Goal: Information Seeking & Learning: Learn about a topic

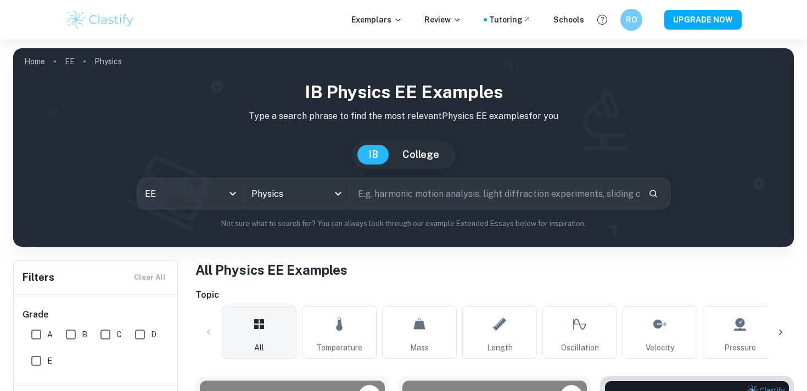
click at [402, 194] on input "text" at bounding box center [494, 193] width 289 height 31
type input "motor"
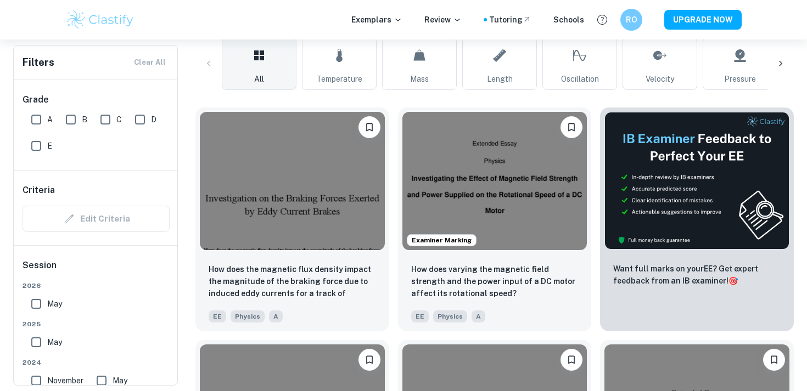
scroll to position [270, 0]
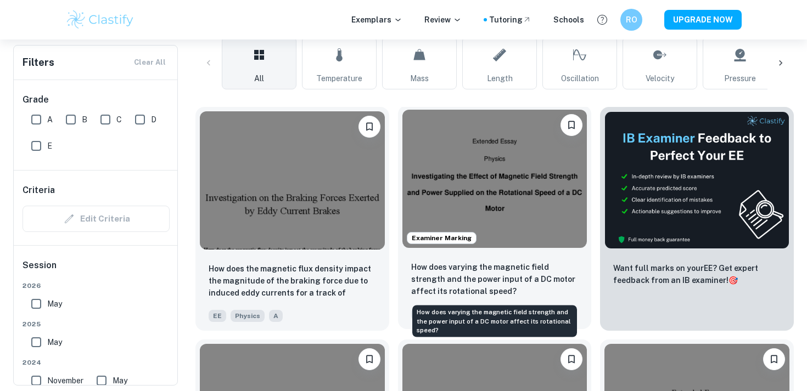
click at [498, 287] on p "How does varying the magnetic field strength and the power input of a DC motor …" at bounding box center [494, 279] width 167 height 36
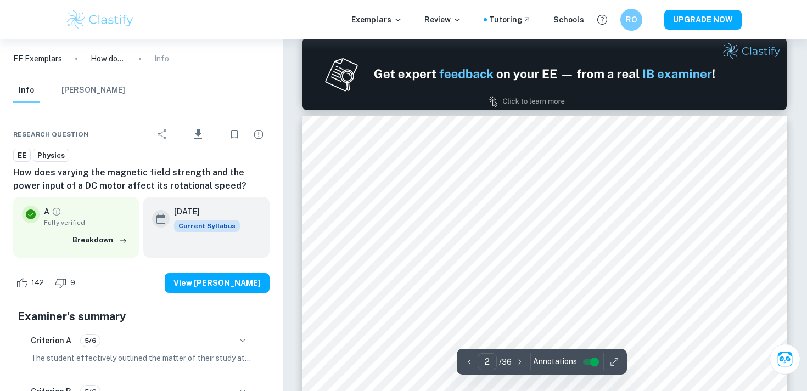
scroll to position [714, 0]
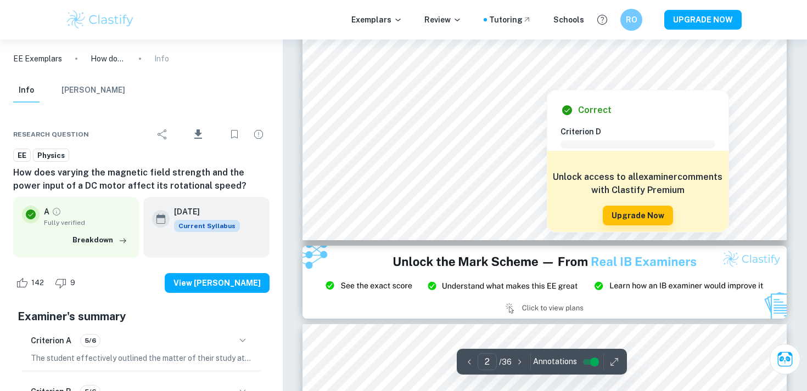
type input "3"
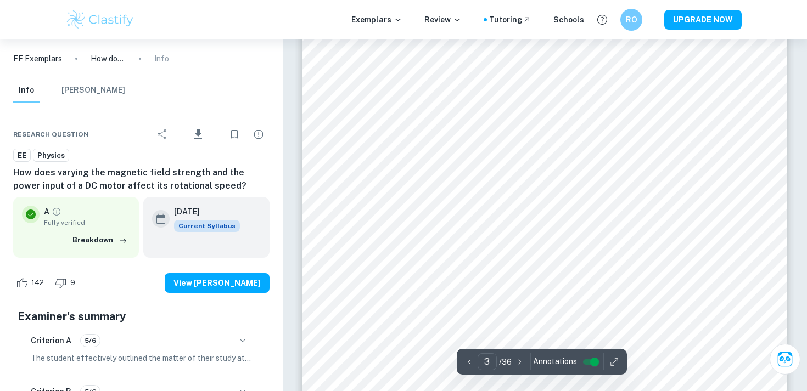
scroll to position [1631, 0]
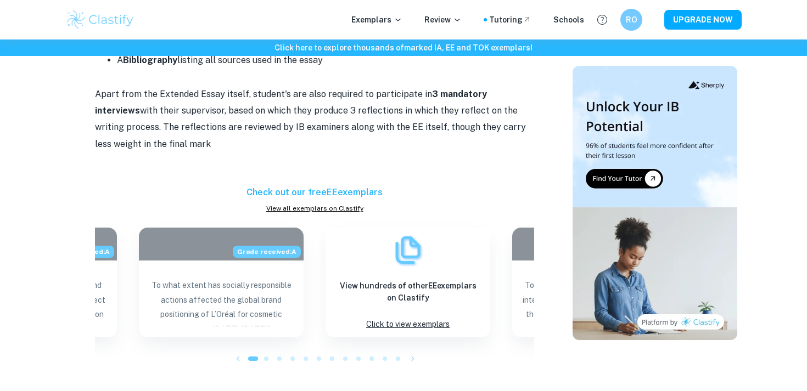
scroll to position [1992, 0]
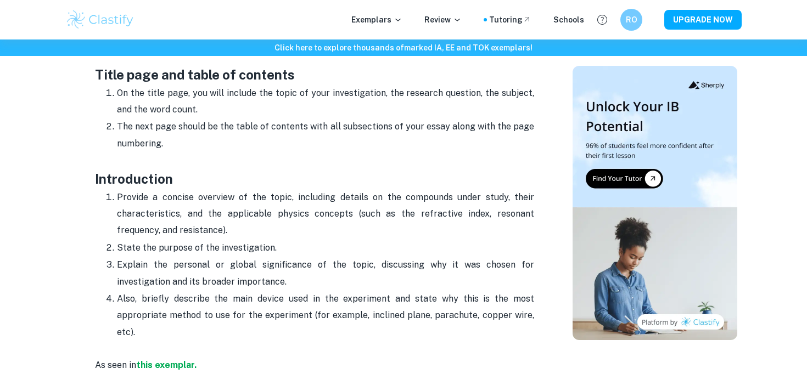
scroll to position [579, 0]
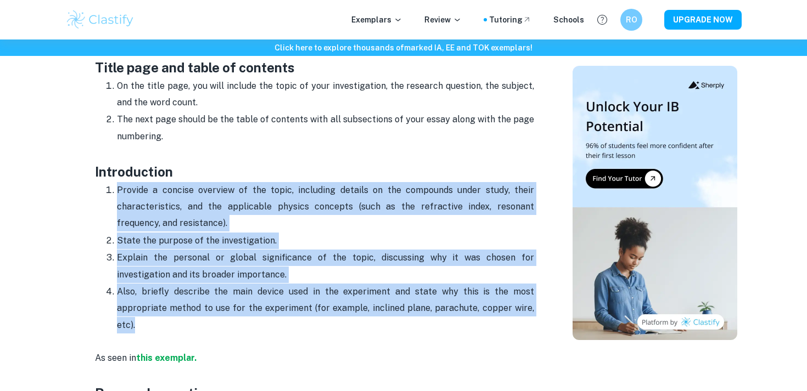
drag, startPoint x: 153, startPoint y: 323, endPoint x: 100, endPoint y: 183, distance: 150.1
click at [100, 183] on ol "Provide a concise overview of the topic, including details on the compounds und…" at bounding box center [314, 258] width 439 height 153
copy ol "Provide a concise overview of the topic, including details on the compounds und…"
click at [350, 216] on p "Provide a concise overview of the topic, including details on the compounds und…" at bounding box center [325, 207] width 417 height 50
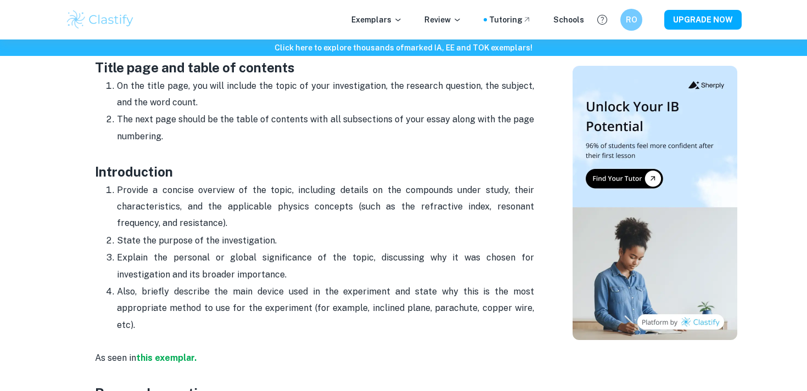
click at [158, 364] on p "As seen in this exemplar." at bounding box center [314, 359] width 439 height 50
click at [158, 363] on strong "this exemplar." at bounding box center [166, 358] width 60 height 10
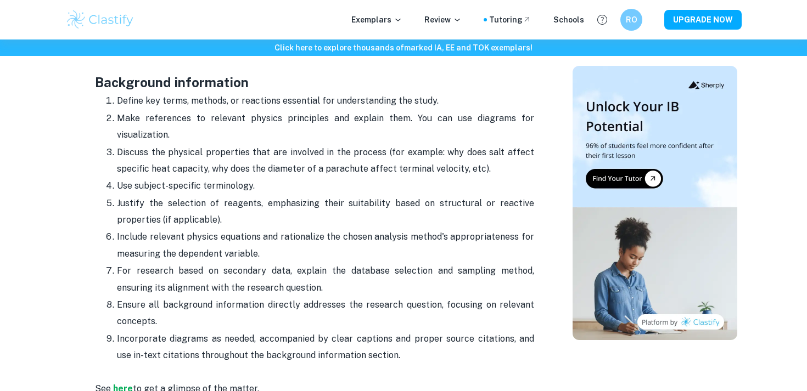
scroll to position [1063, 0]
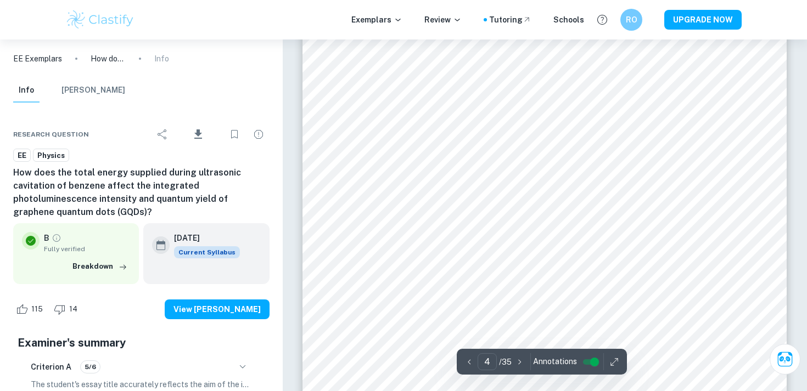
scroll to position [2303, 0]
type input "4"
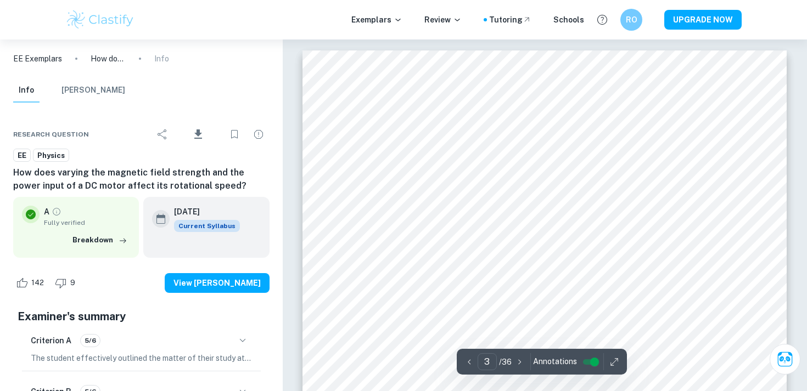
scroll to position [1631, 0]
